Goal: Task Accomplishment & Management: Use online tool/utility

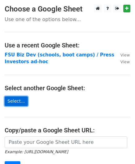
click at [15, 97] on link "Select..." at bounding box center [16, 101] width 23 height 10
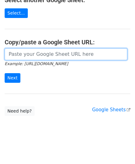
click at [39, 55] on input "url" at bounding box center [66, 54] width 123 height 12
type input "https://docs.google.com/spreadsheets/d/1XfRDoSXyLXLOgJhs_yu2kglvwOrtn9KUV8m50Q3…"
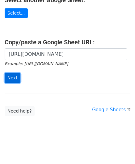
click at [14, 76] on input "Next" at bounding box center [13, 78] width 16 height 10
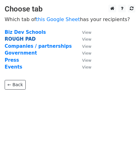
click at [21, 37] on strong "ROUGH PAD" at bounding box center [20, 39] width 31 height 6
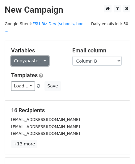
click at [35, 56] on link "Copy/paste..." at bounding box center [30, 61] width 38 height 10
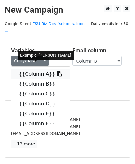
click at [36, 69] on link "{{Column A}}" at bounding box center [40, 74] width 59 height 10
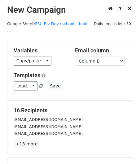
scroll to position [76, 0]
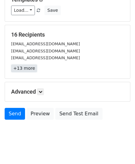
click at [25, 64] on link "+13 more" at bounding box center [24, 68] width 26 height 8
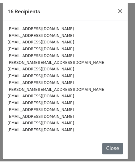
scroll to position [0, 0]
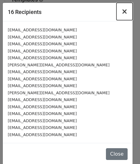
click at [123, 11] on span "×" at bounding box center [124, 11] width 6 height 9
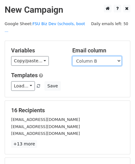
click at [93, 56] on select "Column A Column B Column C Column D Column E Column F" at bounding box center [98, 61] width 50 height 10
click at [73, 56] on select "Column A Column B Column C Column D Column E Column F" at bounding box center [98, 61] width 50 height 10
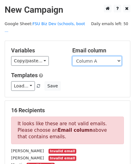
click at [86, 56] on select "Column A Column B Column C Column D Column E Column F" at bounding box center [98, 61] width 50 height 10
select select "Column F"
click at [73, 56] on select "Column A Column B Column C Column D Column E Column F" at bounding box center [98, 61] width 50 height 10
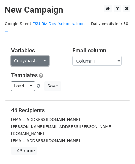
click at [33, 56] on link "Copy/paste..." at bounding box center [30, 61] width 38 height 10
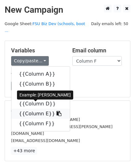
click at [57, 111] on icon at bounding box center [59, 113] width 5 height 5
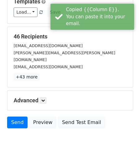
scroll to position [76, 0]
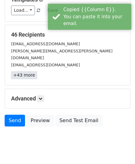
click at [27, 71] on link "+43 more" at bounding box center [24, 75] width 26 height 8
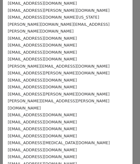
scroll to position [0, 0]
